Goal: Task Accomplishment & Management: Manage account settings

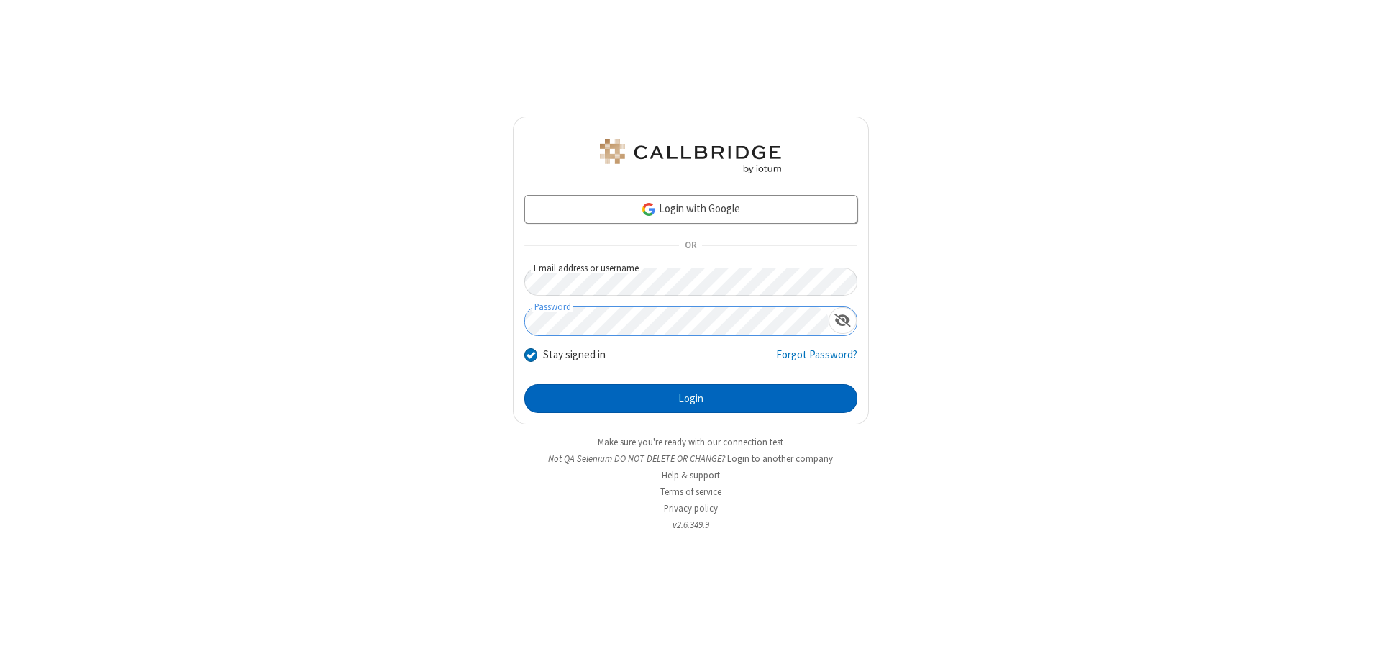
click at [691, 398] on button "Login" at bounding box center [690, 398] width 333 height 29
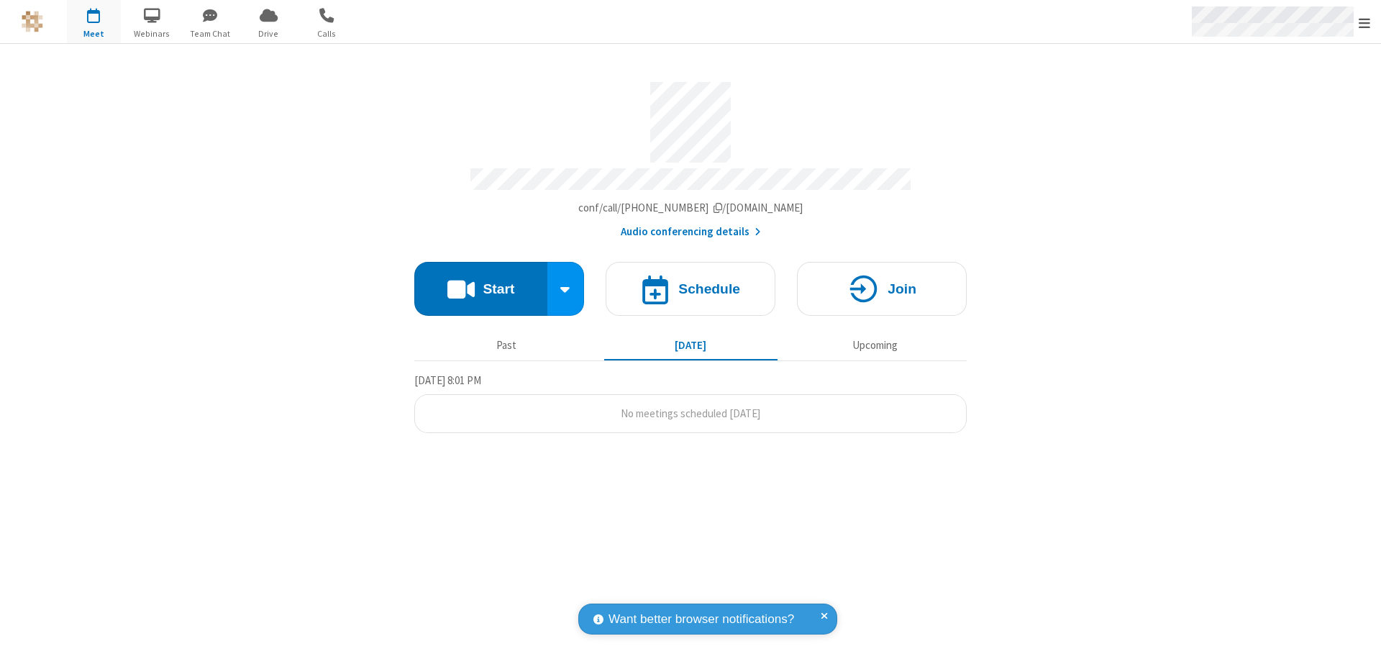
click at [1365, 22] on span "Open menu" at bounding box center [1365, 23] width 12 height 14
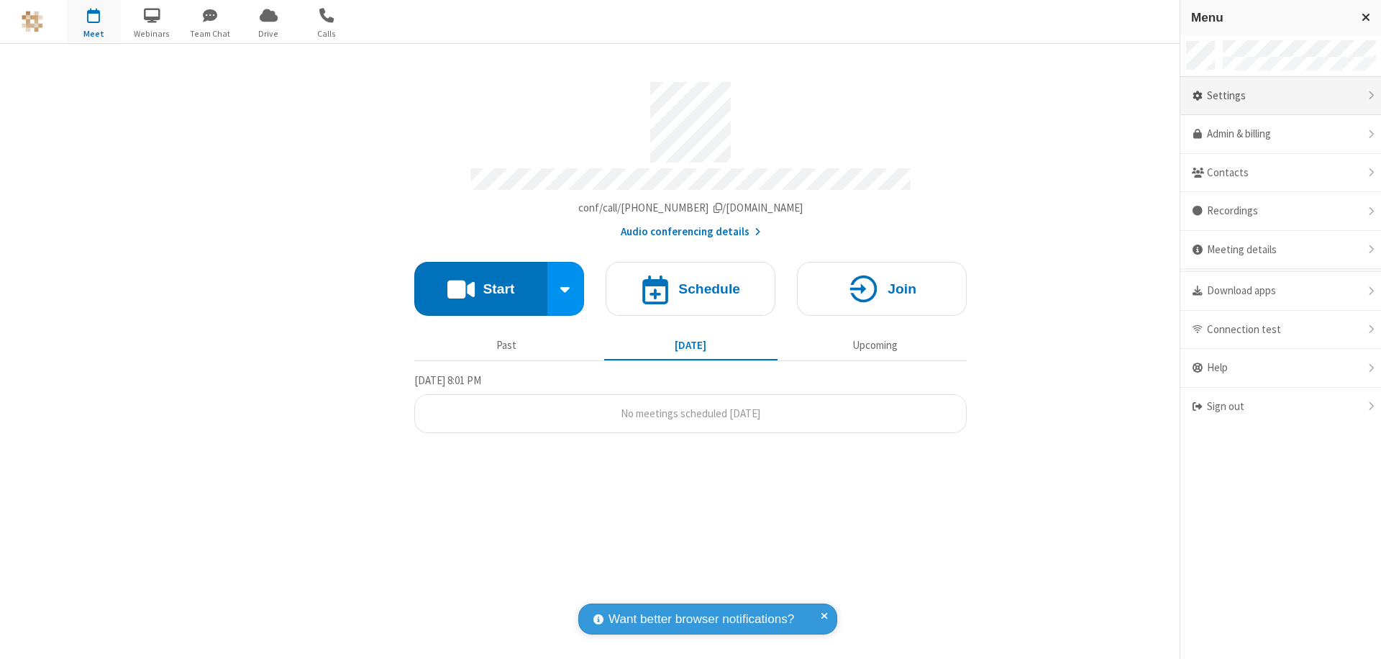
click at [1280, 96] on div "Settings" at bounding box center [1280, 96] width 201 height 39
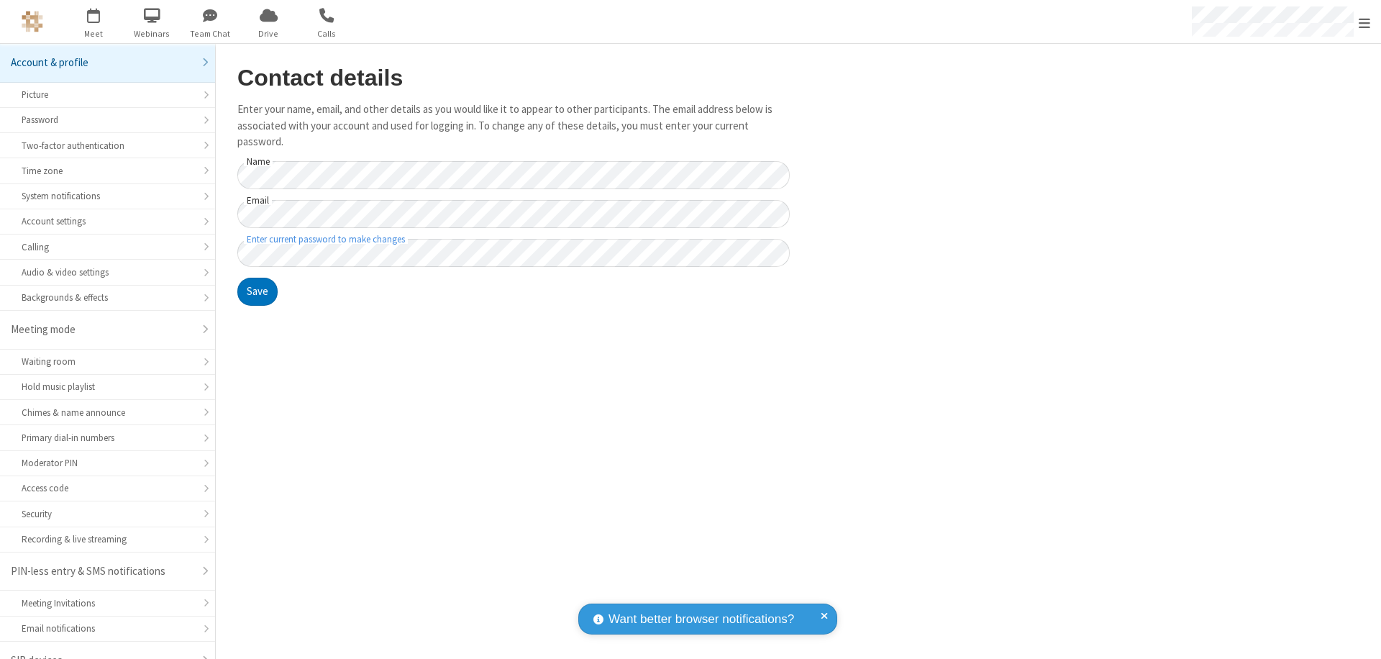
scroll to position [20, 0]
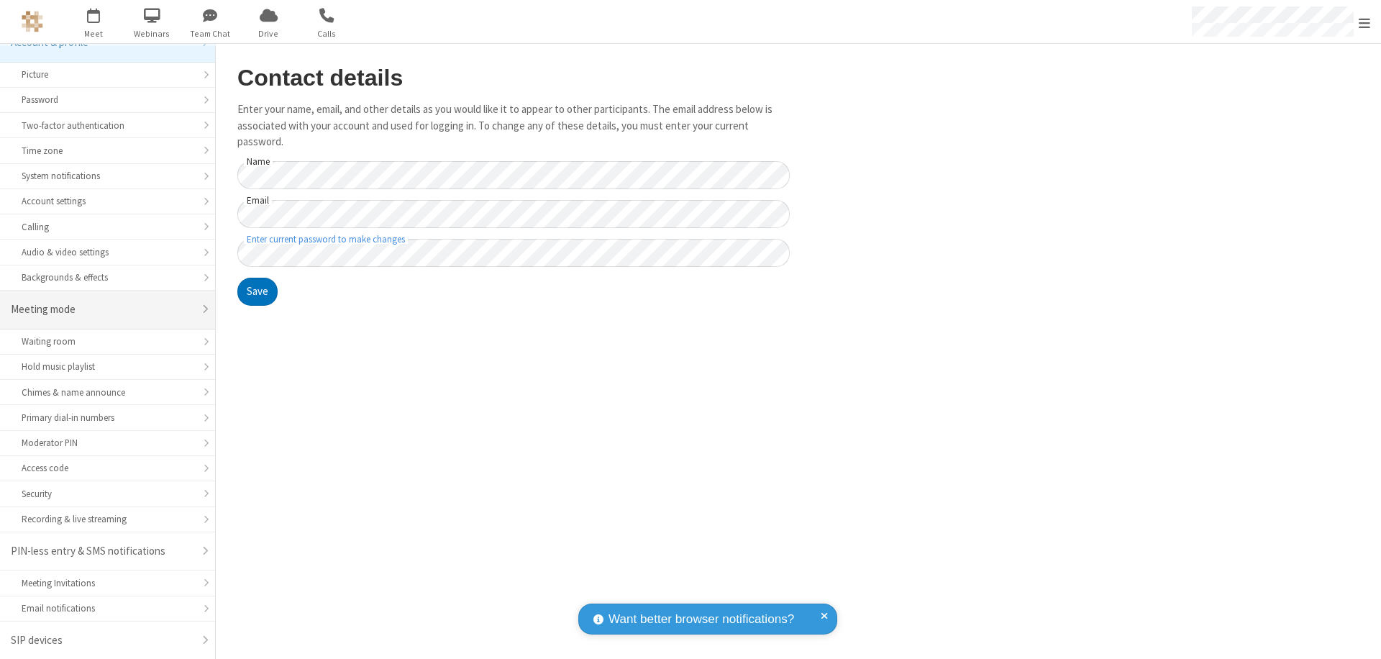
click at [102, 309] on div "Meeting mode" at bounding box center [102, 309] width 183 height 17
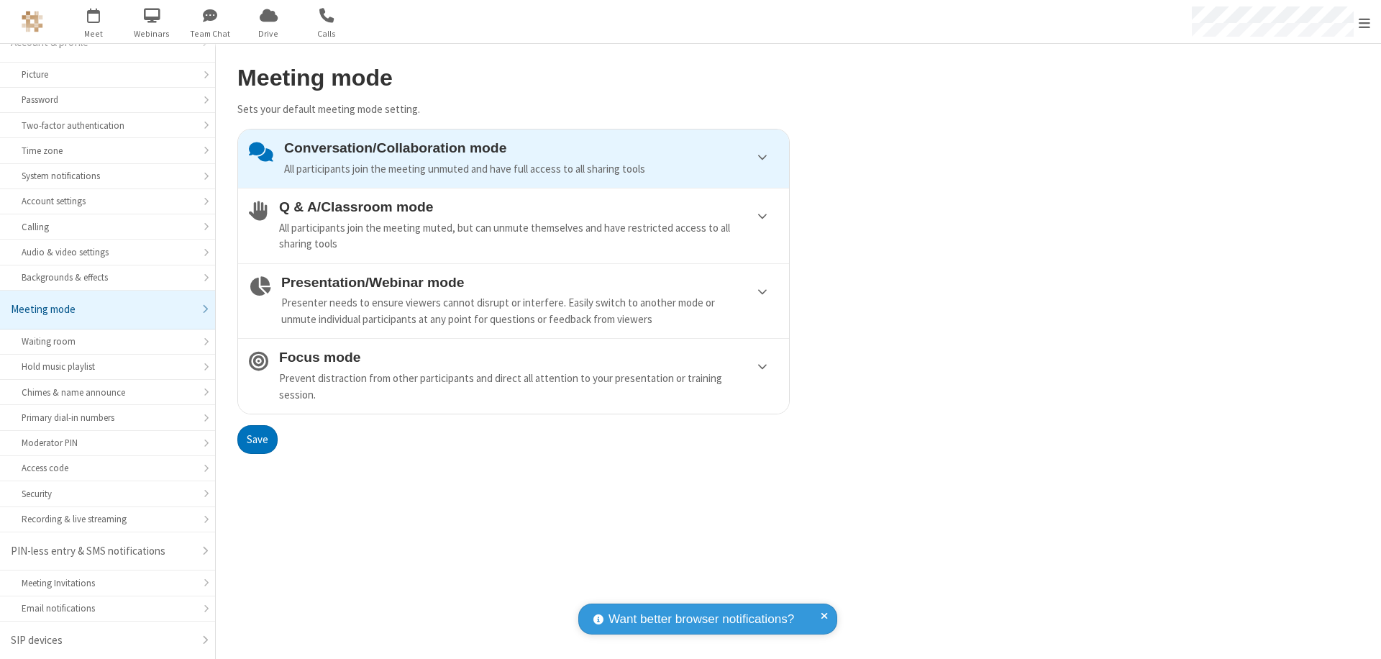
click at [514, 301] on div "Presenter needs to ensure viewers cannot disrupt or interfere. Easily switch to…" at bounding box center [529, 311] width 497 height 32
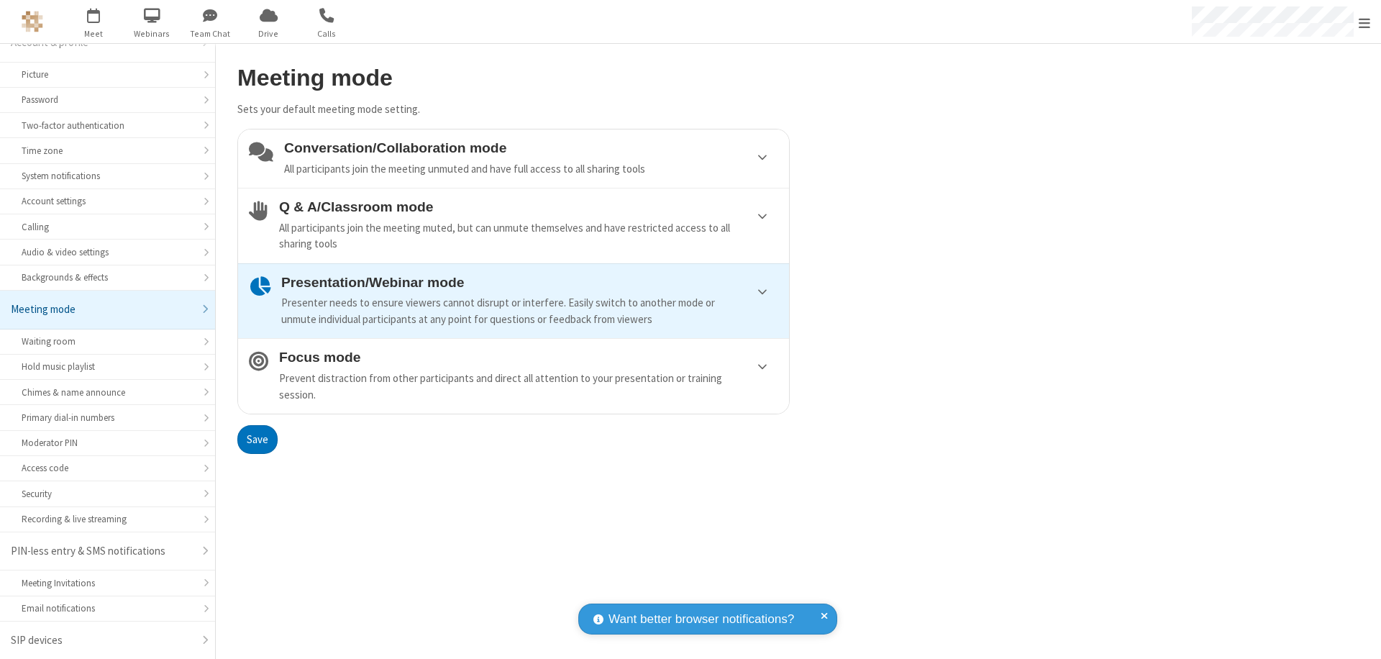
click at [257, 439] on button "Save" at bounding box center [257, 439] width 40 height 29
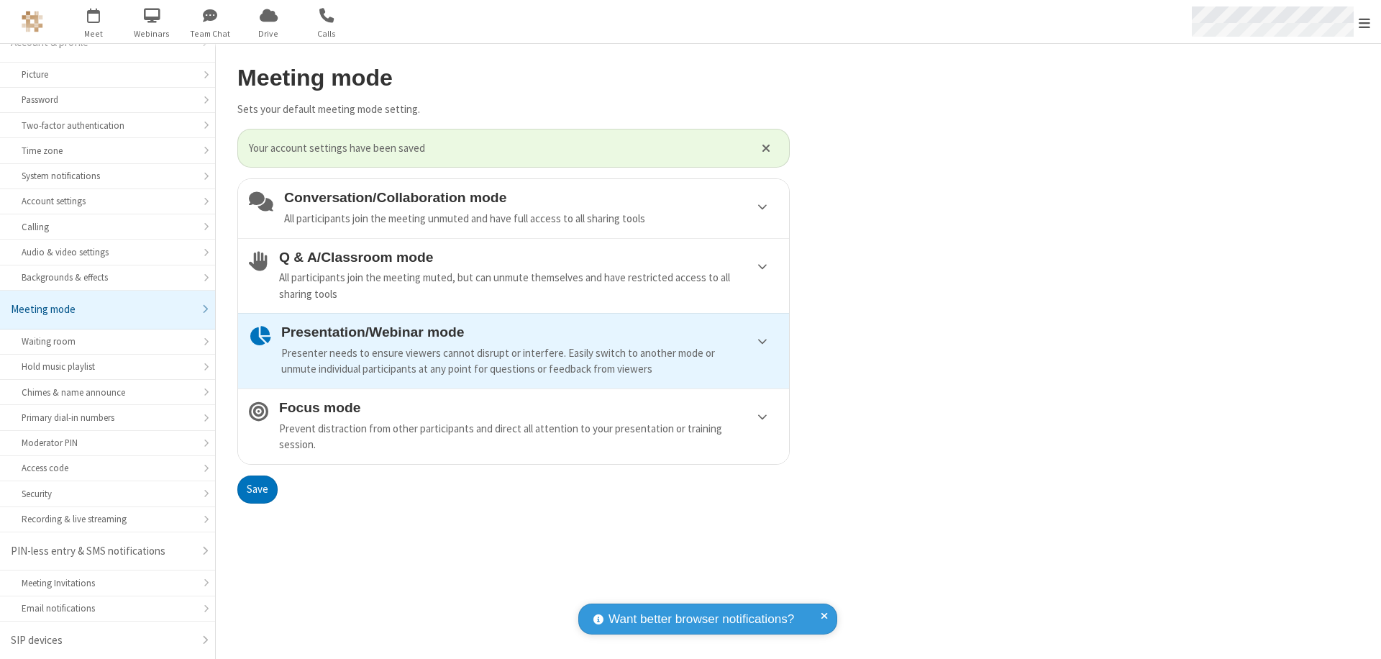
click at [1365, 22] on span "Open menu" at bounding box center [1365, 23] width 12 height 14
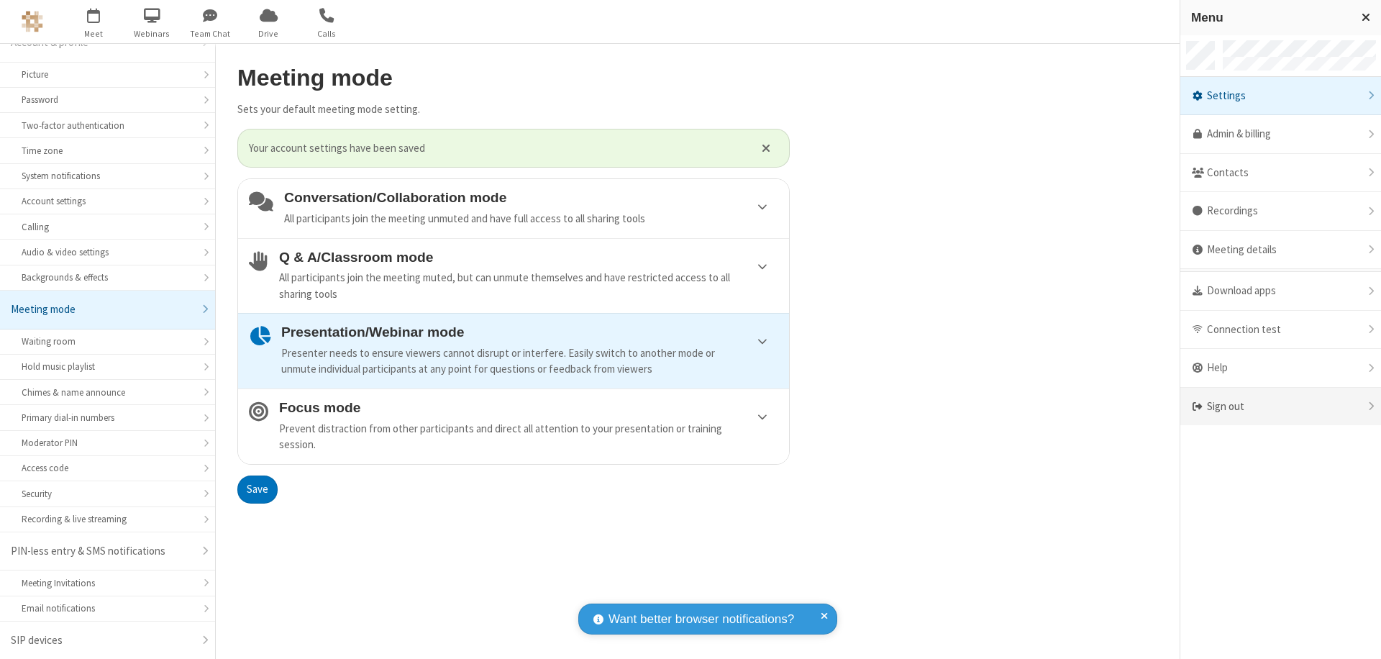
click at [1280, 406] on div "Sign out" at bounding box center [1280, 407] width 201 height 38
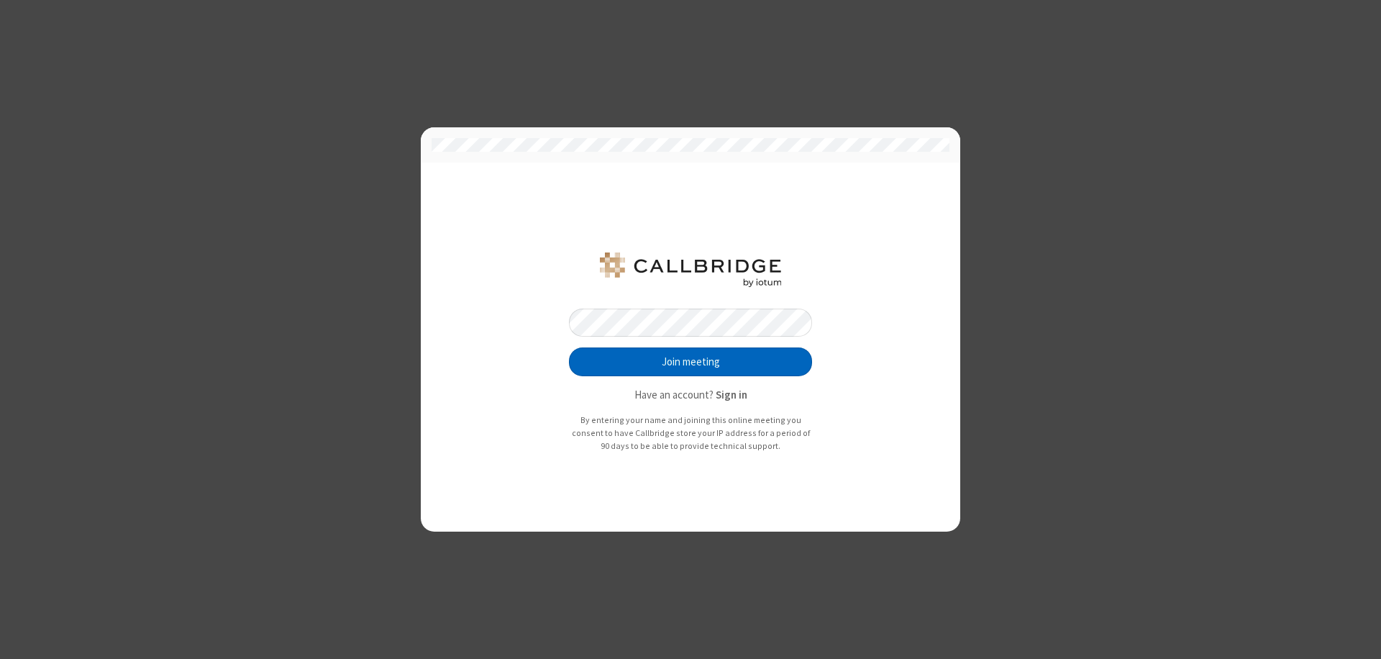
click at [691, 362] on button "Join meeting" at bounding box center [690, 361] width 243 height 29
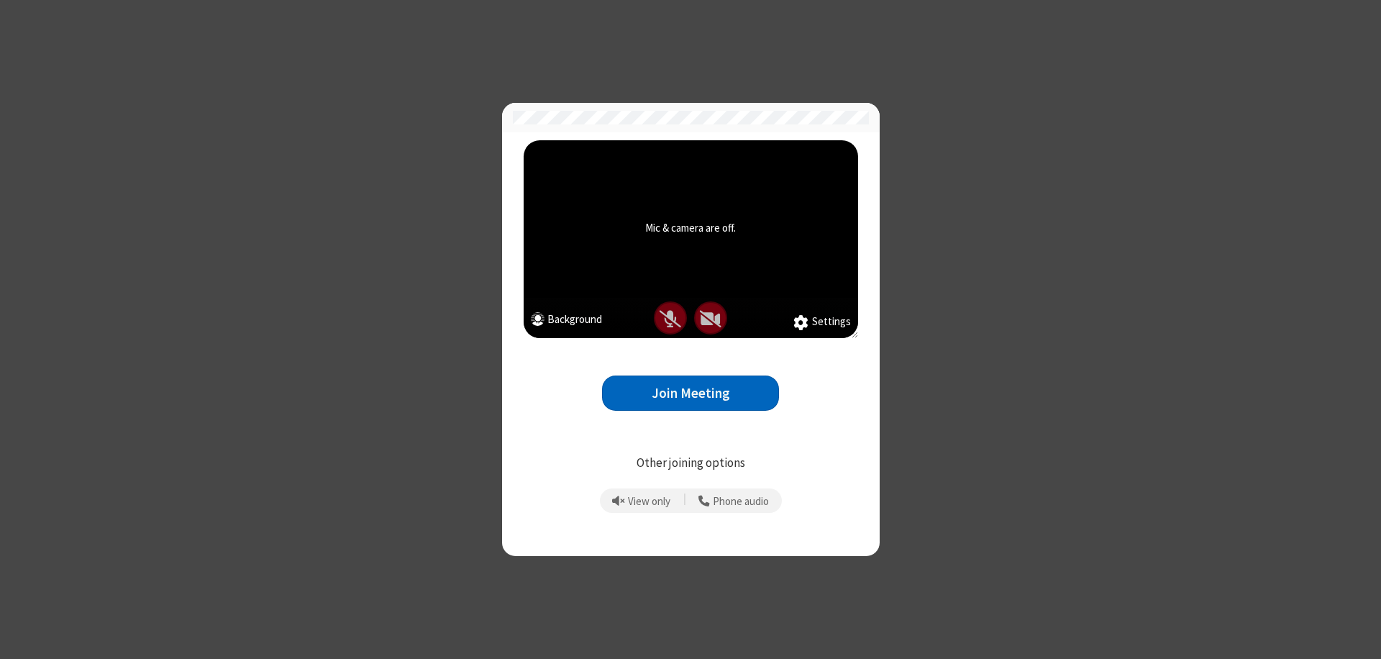
click at [691, 393] on button "Join Meeting" at bounding box center [690, 392] width 177 height 35
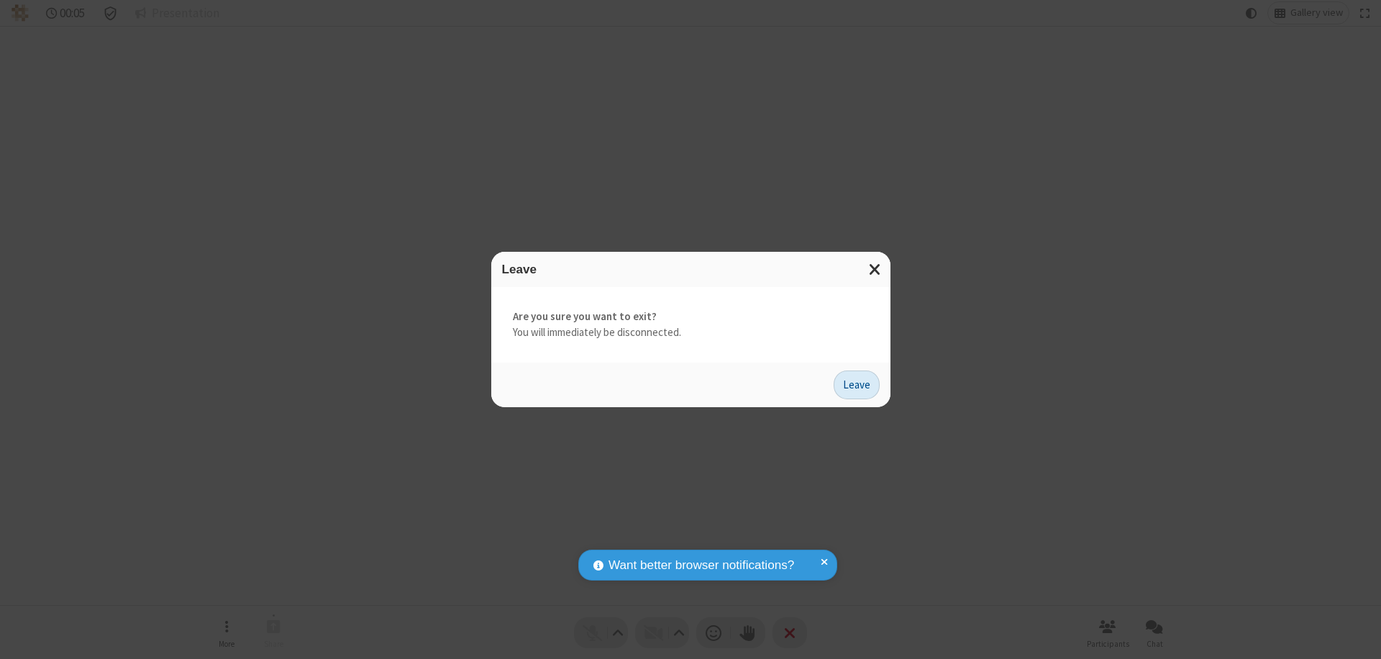
click at [857, 384] on button "Leave" at bounding box center [857, 384] width 46 height 29
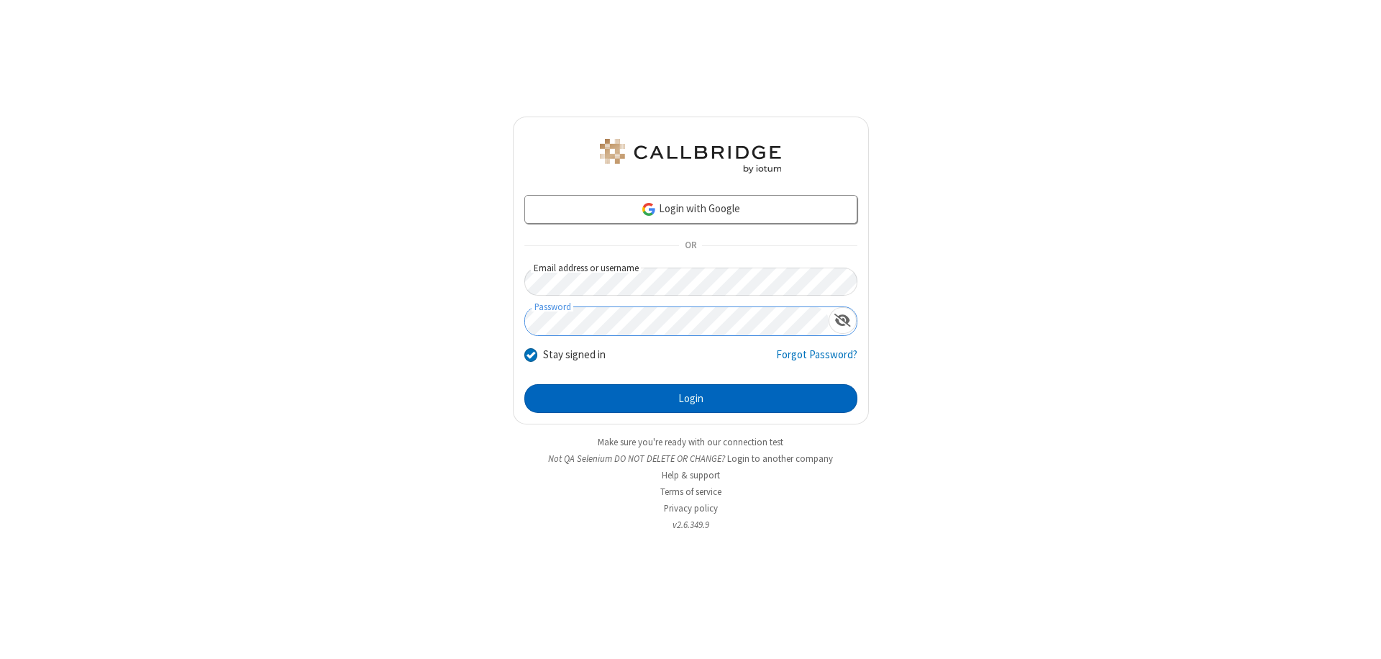
click at [691, 398] on button "Login" at bounding box center [690, 398] width 333 height 29
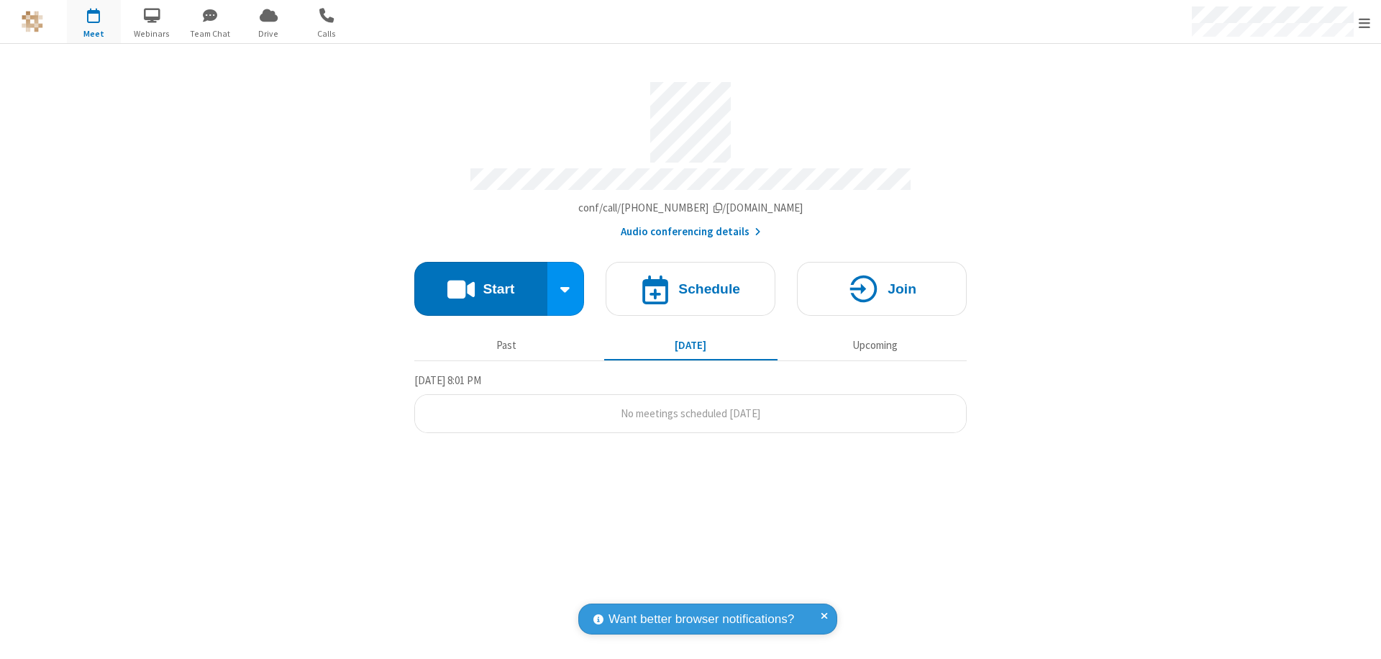
click at [1365, 22] on span "Open menu" at bounding box center [1365, 23] width 12 height 14
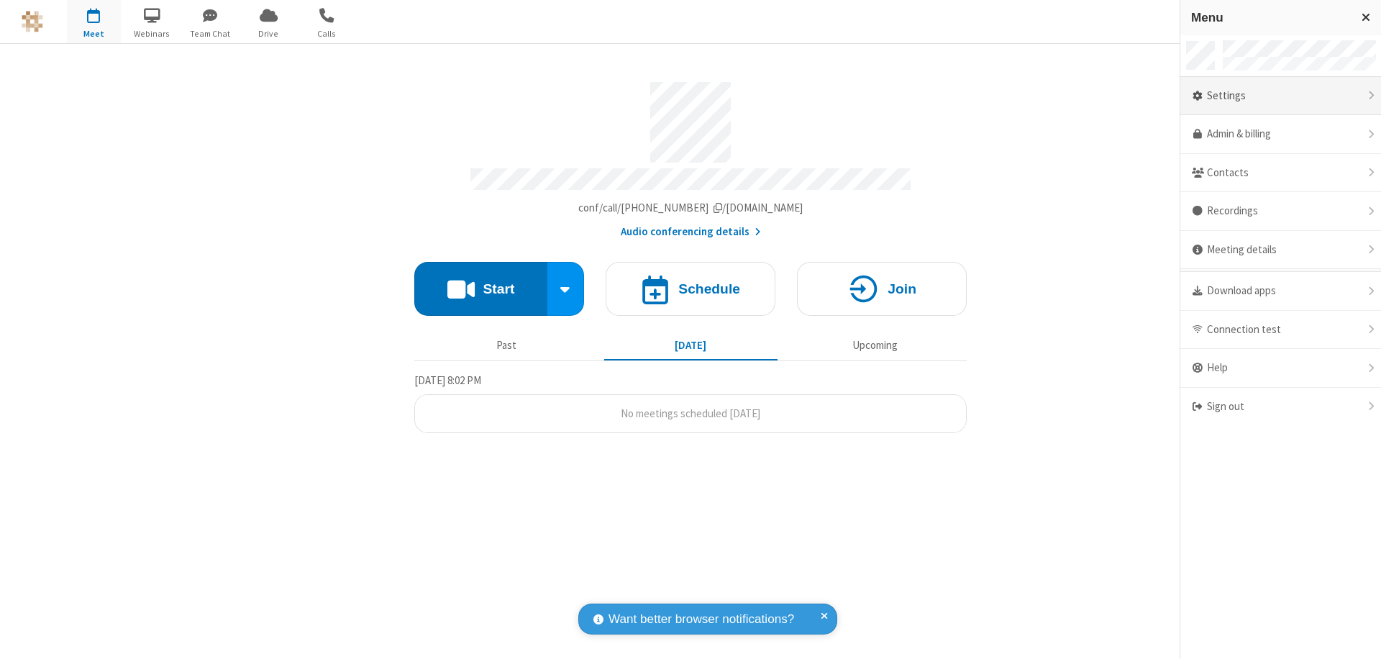
click at [1280, 96] on div "Settings" at bounding box center [1280, 96] width 201 height 39
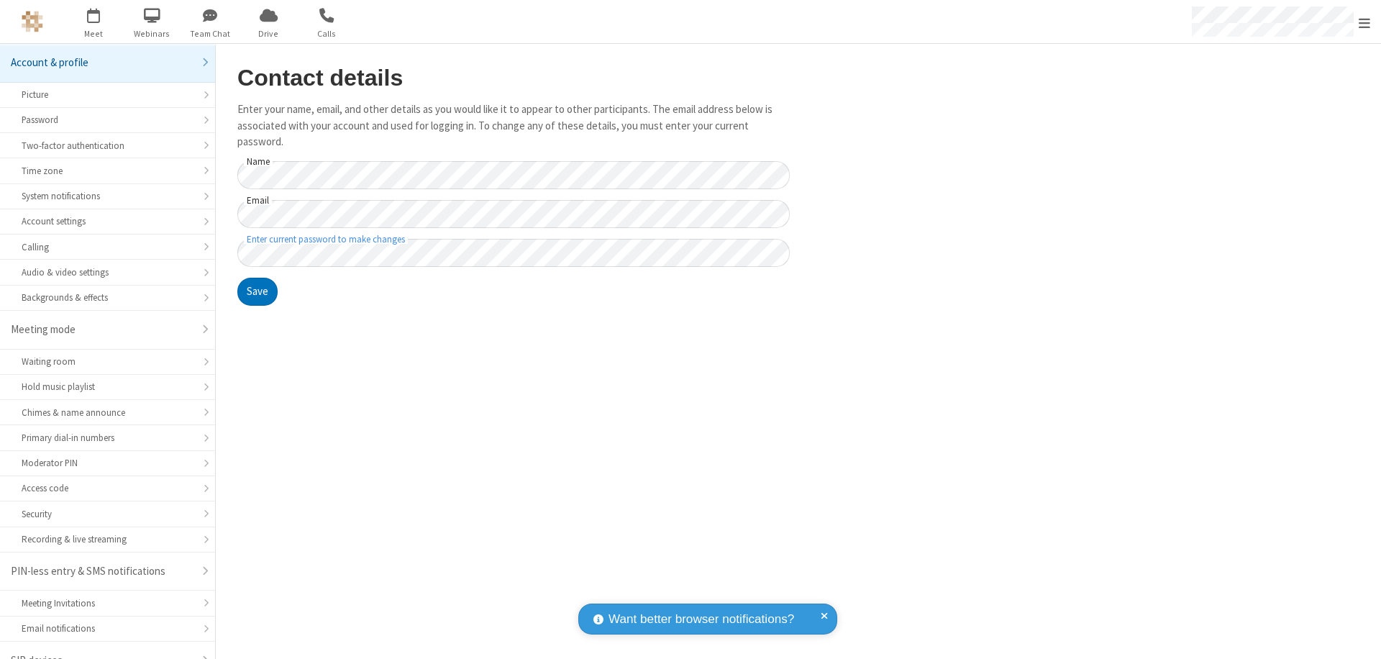
scroll to position [20, 0]
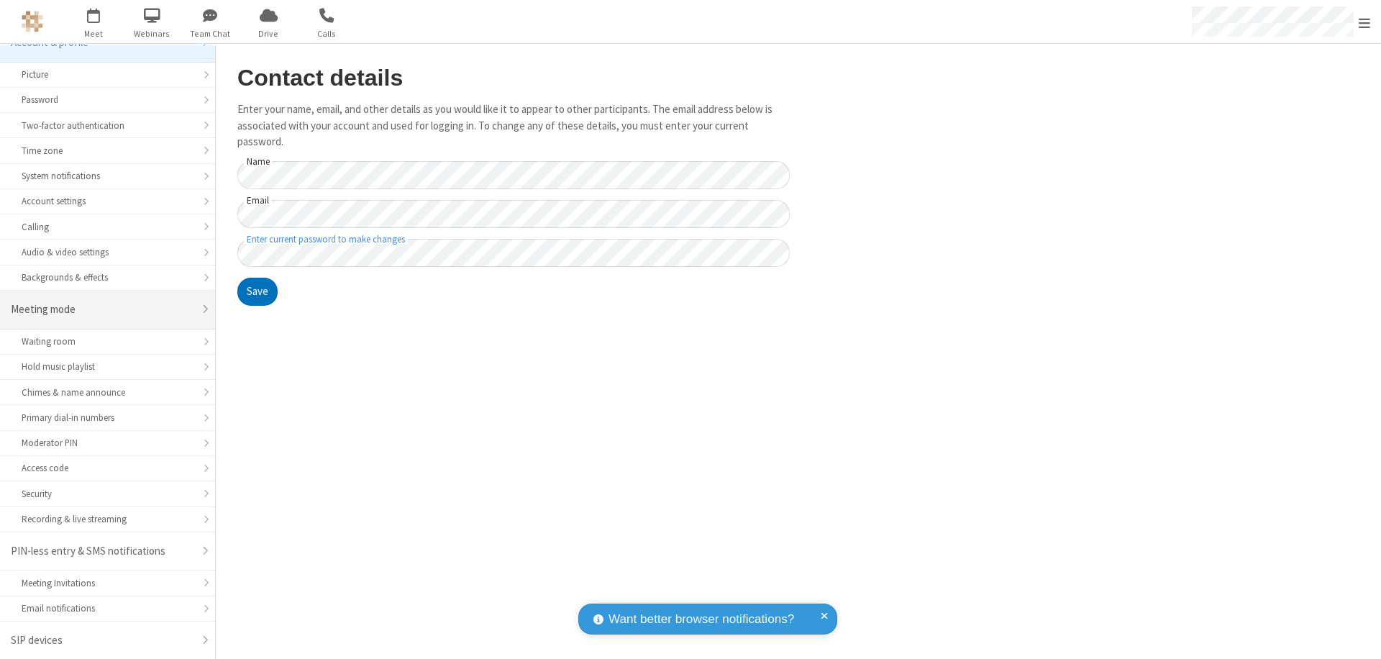
click at [102, 309] on div "Meeting mode" at bounding box center [102, 309] width 183 height 17
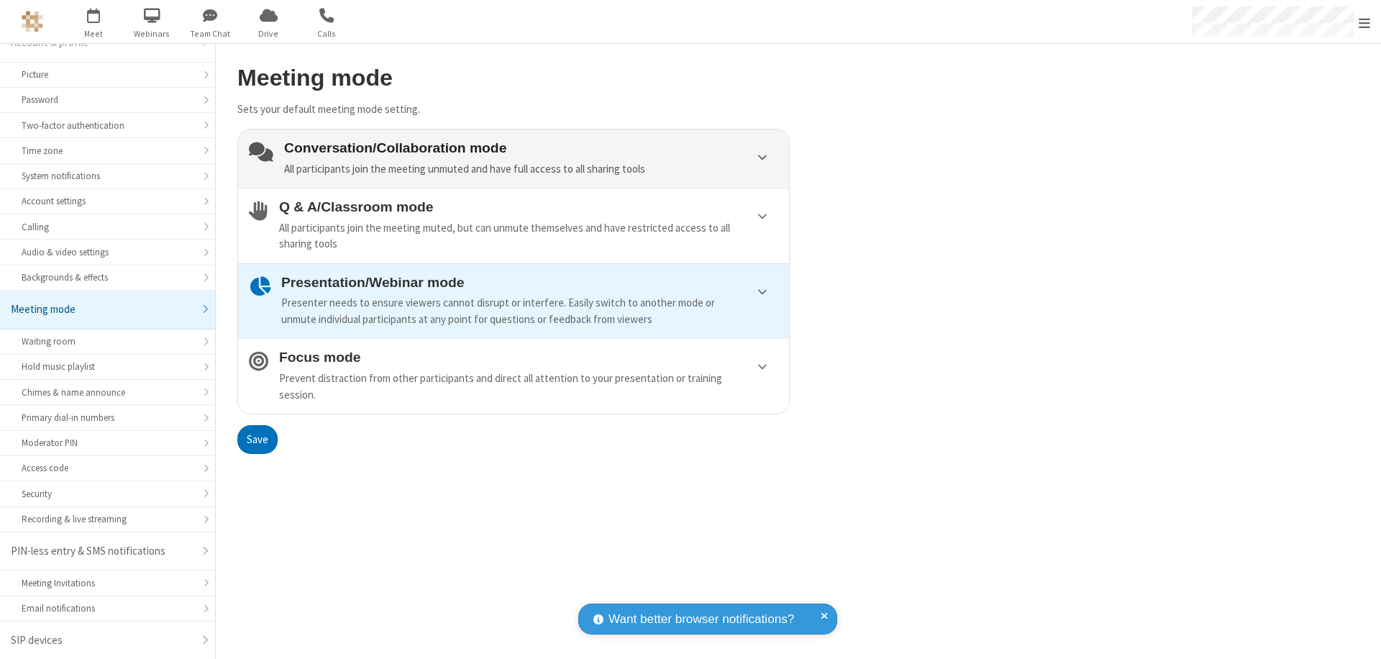
click at [514, 158] on div "Conversation/Collaboration mode All participants join the meeting unmuted and h…" at bounding box center [531, 158] width 494 height 37
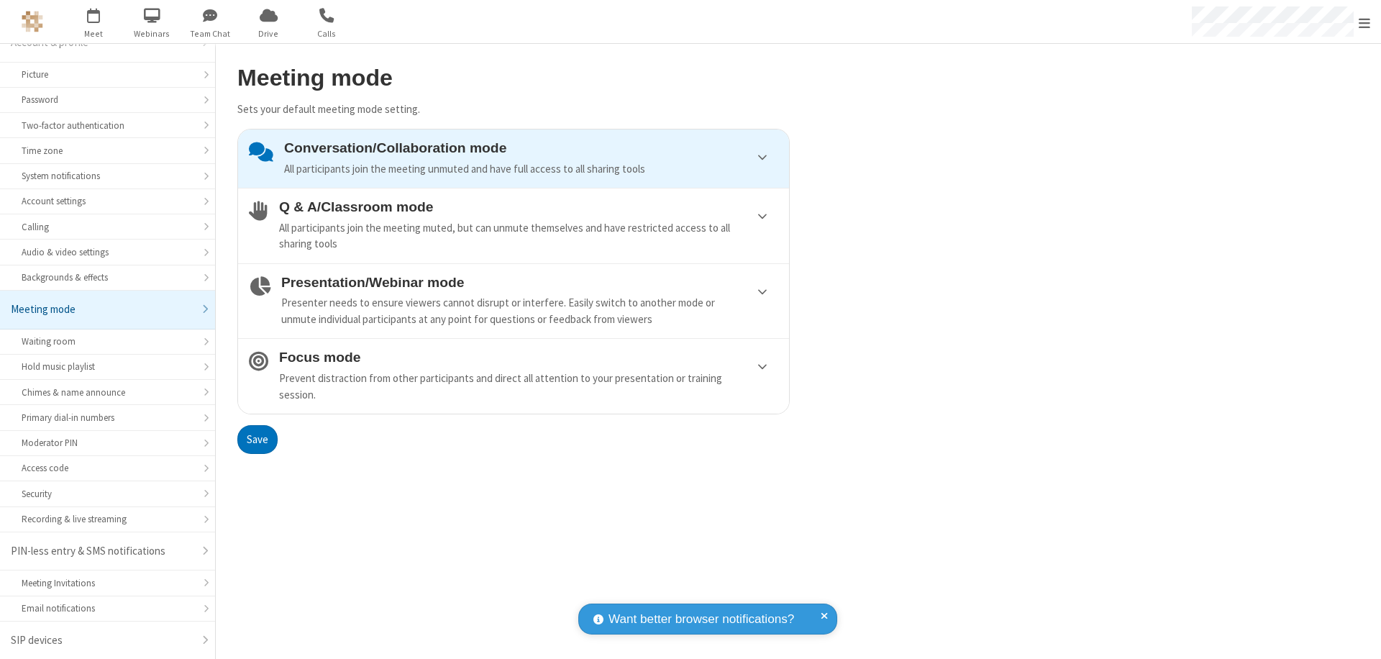
click at [257, 439] on button "Save" at bounding box center [257, 439] width 40 height 29
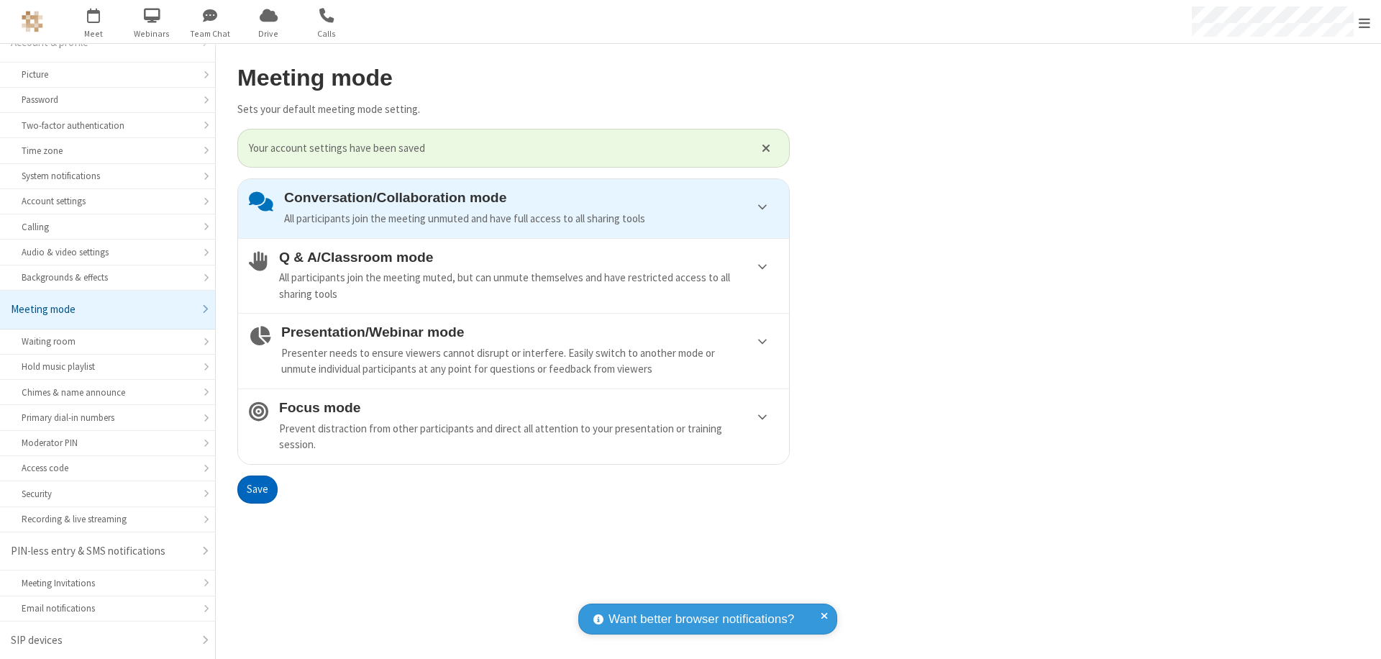
click at [1365, 22] on span "Open menu" at bounding box center [1365, 23] width 12 height 14
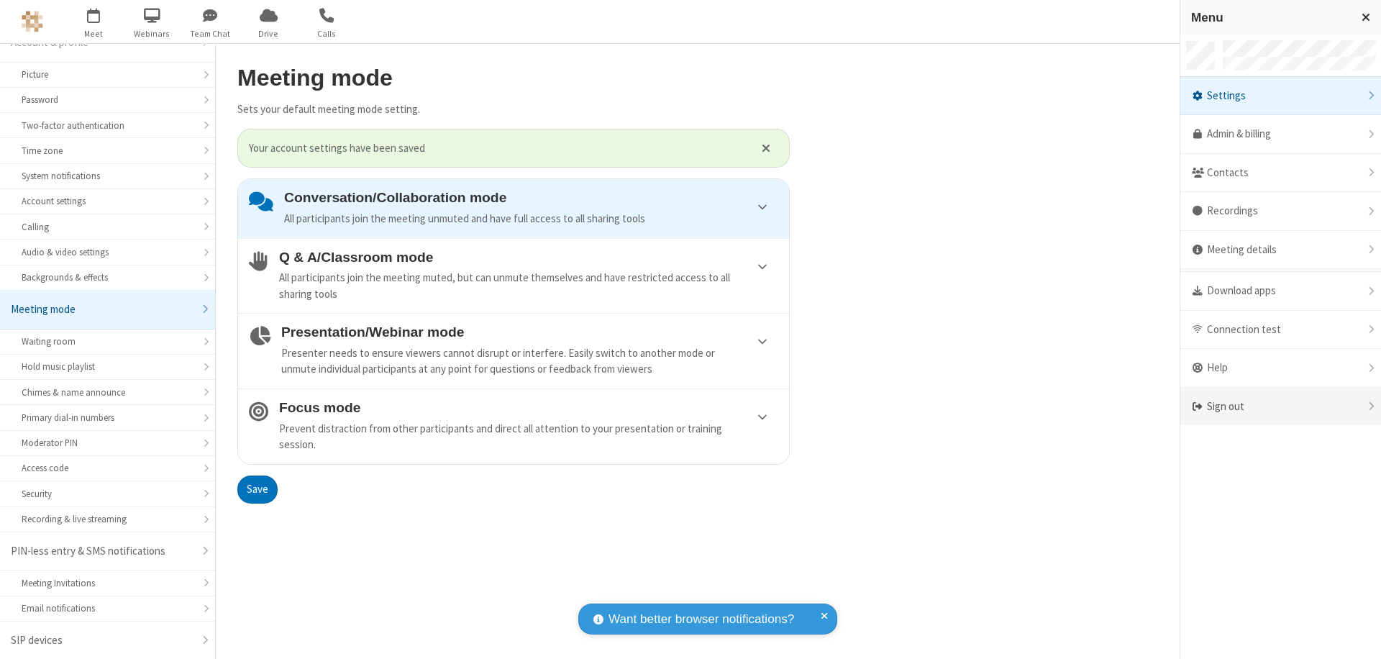
click at [1280, 406] on div "Sign out" at bounding box center [1280, 407] width 201 height 38
